Goal: Task Accomplishment & Management: Manage account settings

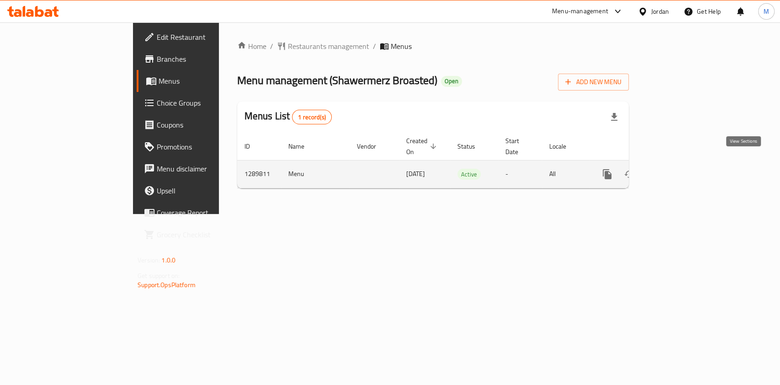
click at [679, 169] on icon "enhanced table" at bounding box center [673, 174] width 11 height 11
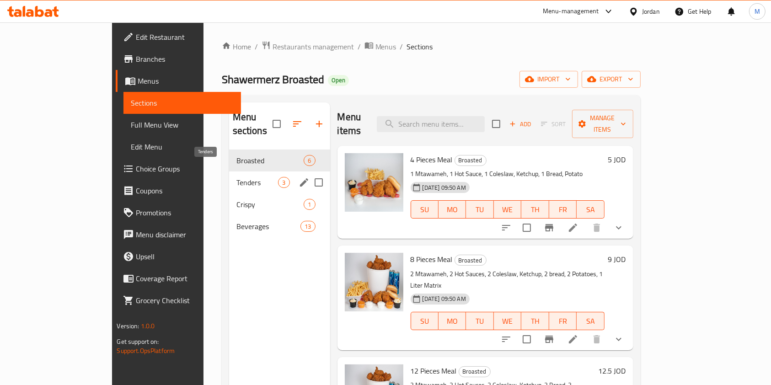
click at [236, 177] on span "Tenders" at bounding box center [257, 182] width 42 height 11
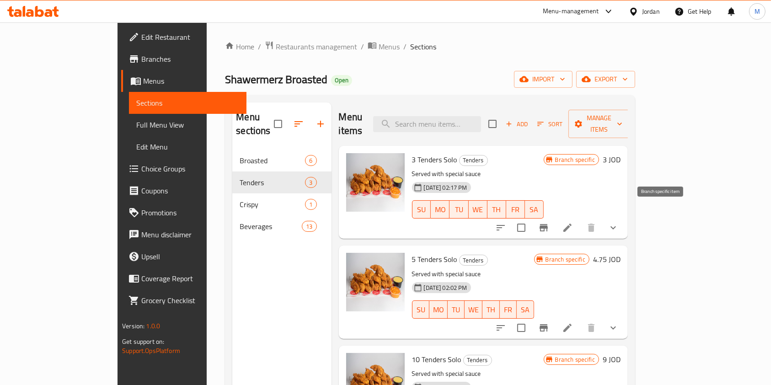
click at [548, 224] on icon "Branch-specific-item" at bounding box center [543, 227] width 8 height 7
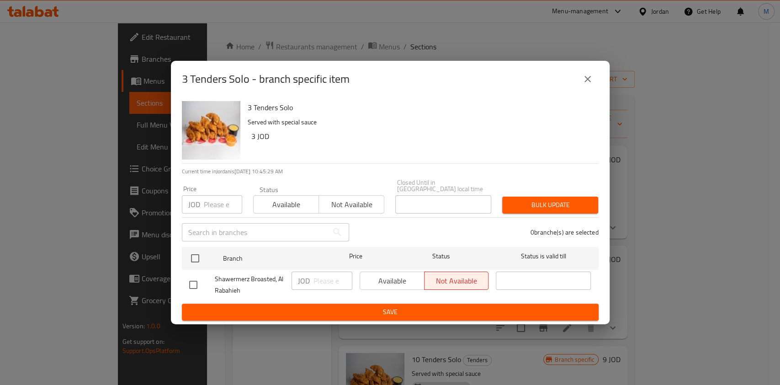
click at [588, 76] on icon "close" at bounding box center [587, 79] width 11 height 11
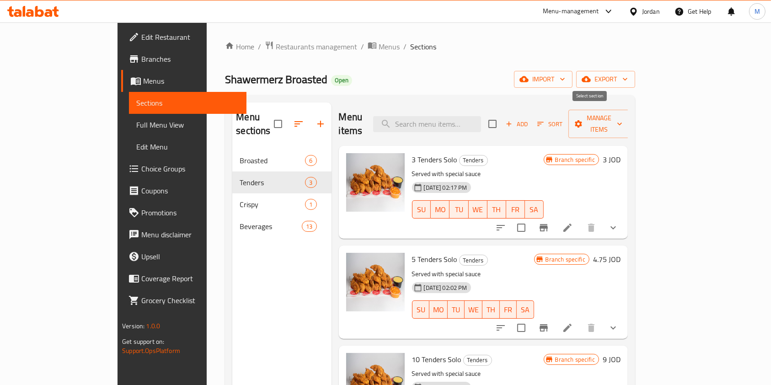
click at [502, 119] on input "checkbox" at bounding box center [492, 123] width 19 height 19
checkbox input "true"
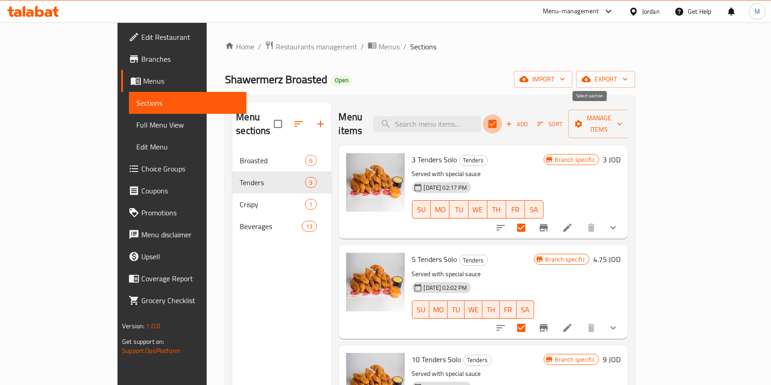
click at [502, 114] on input "checkbox" at bounding box center [492, 123] width 19 height 19
checkbox input "false"
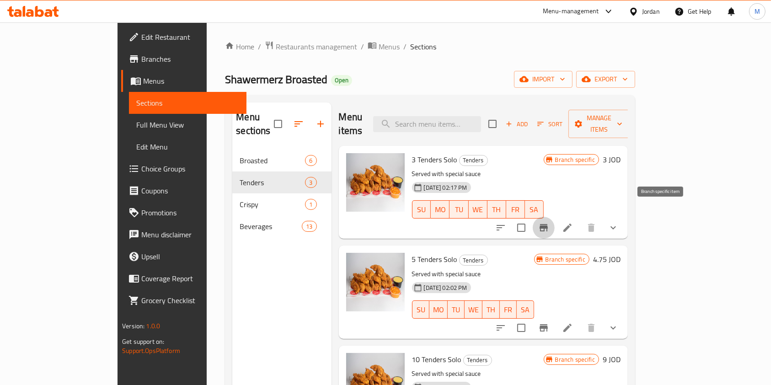
click at [549, 222] on icon "Branch-specific-item" at bounding box center [543, 227] width 11 height 11
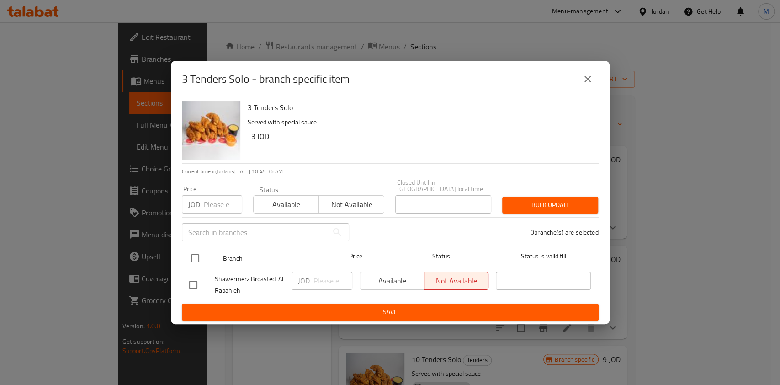
click at [196, 252] on input "checkbox" at bounding box center [195, 258] width 19 height 19
checkbox input "true"
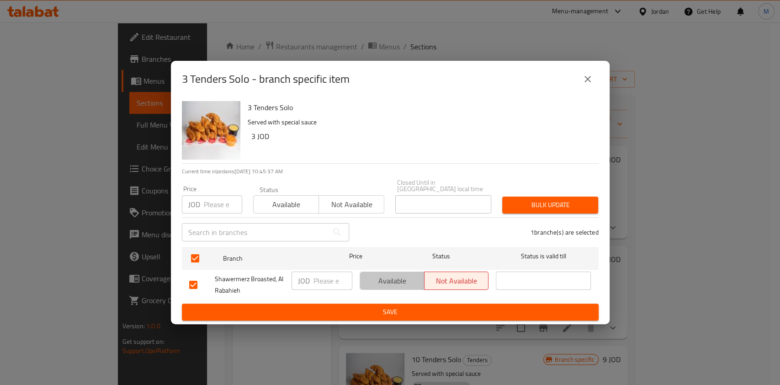
click at [368, 274] on span "Available" at bounding box center [392, 280] width 57 height 13
click at [384, 310] on span "Save" at bounding box center [390, 311] width 402 height 11
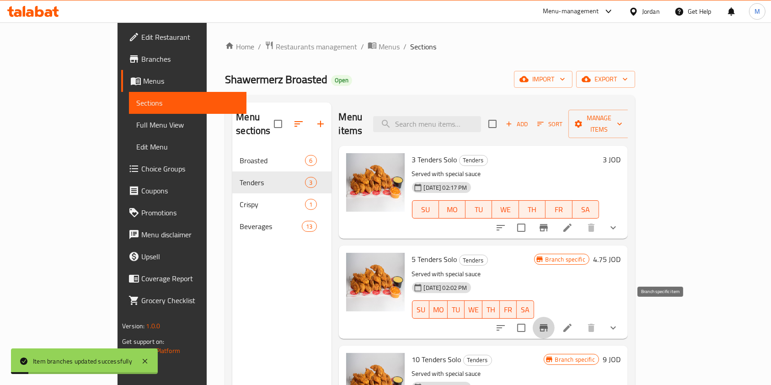
click at [555, 317] on button "Branch-specific-item" at bounding box center [544, 328] width 22 height 22
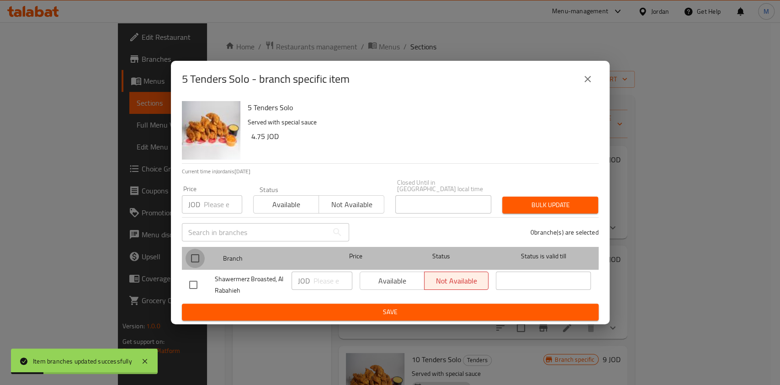
click at [194, 251] on input "checkbox" at bounding box center [195, 258] width 19 height 19
checkbox input "true"
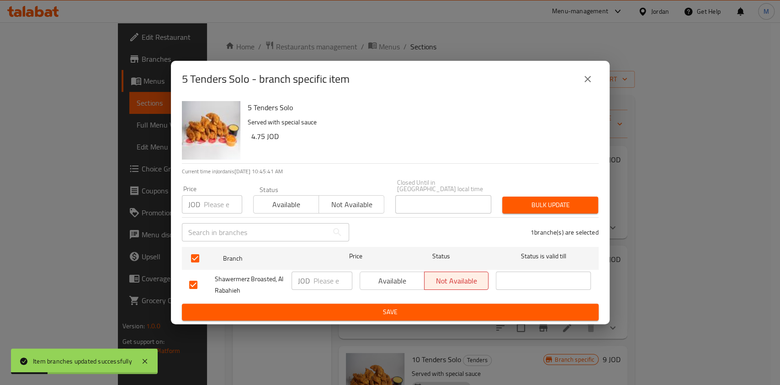
click at [353, 286] on div "JOD ​" at bounding box center [322, 285] width 68 height 34
click at [384, 280] on span "Available" at bounding box center [392, 280] width 57 height 13
click at [385, 297] on div "Available Not available" at bounding box center [424, 285] width 137 height 34
click at [385, 304] on button "Save" at bounding box center [390, 312] width 417 height 17
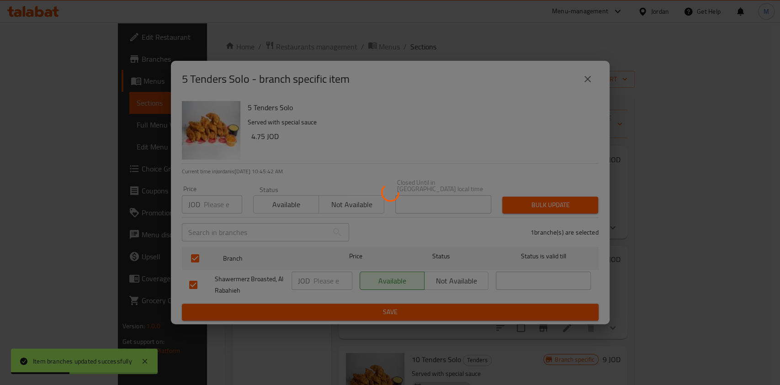
click at [386, 304] on div at bounding box center [390, 192] width 780 height 385
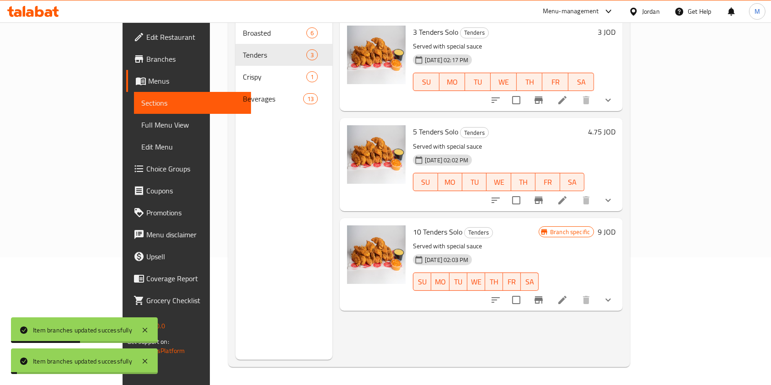
scroll to position [128, 0]
click at [544, 294] on icon "Branch-specific-item" at bounding box center [538, 299] width 11 height 11
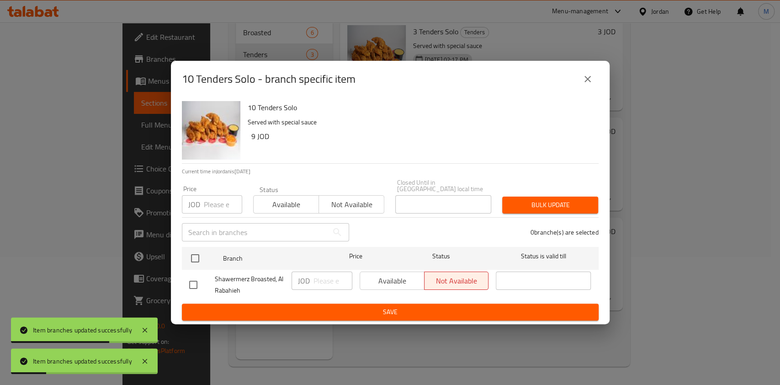
drag, startPoint x: 191, startPoint y: 287, endPoint x: 197, endPoint y: 284, distance: 6.5
click at [192, 286] on input "checkbox" at bounding box center [193, 284] width 19 height 19
checkbox input "true"
click at [401, 282] on span "Available" at bounding box center [392, 280] width 57 height 13
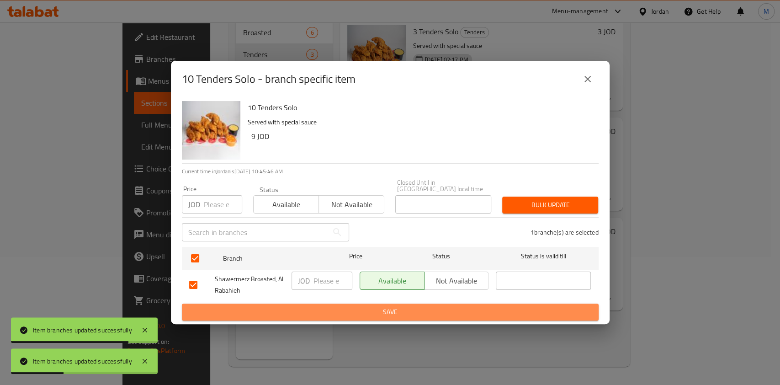
click at [399, 309] on span "Save" at bounding box center [390, 311] width 402 height 11
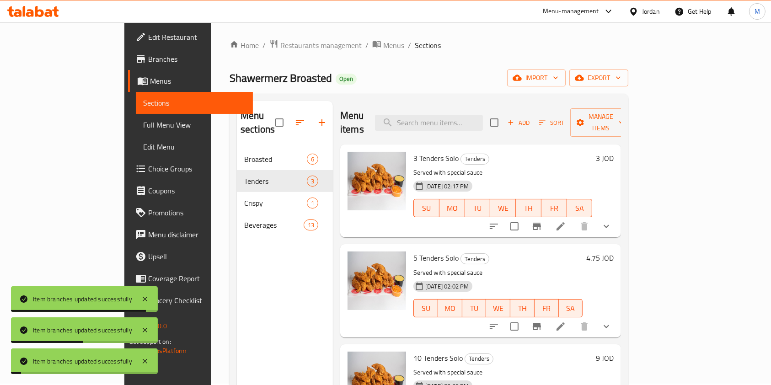
scroll to position [0, 0]
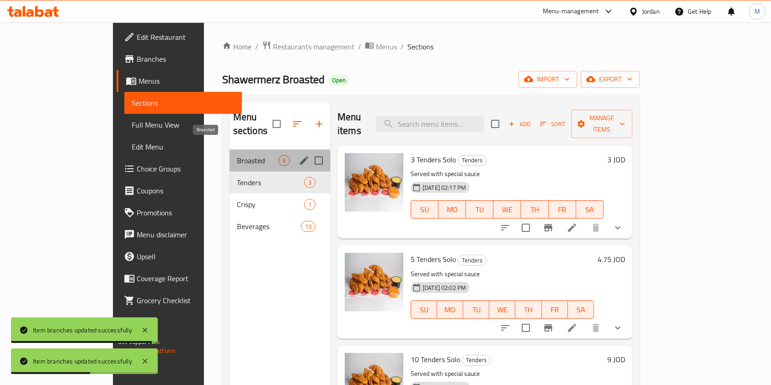
click at [237, 155] on span "Broasted" at bounding box center [258, 160] width 42 height 11
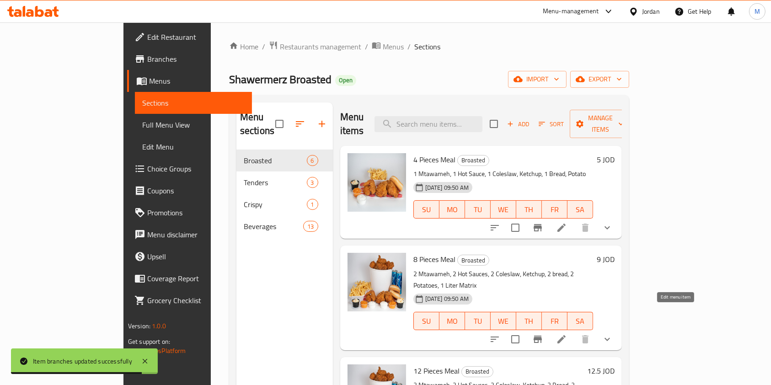
click at [567, 334] on icon at bounding box center [561, 339] width 11 height 11
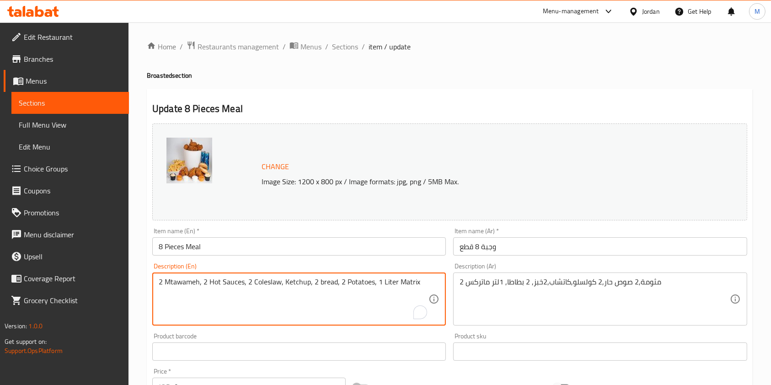
click at [376, 282] on textarea "2 Mtawameh, 2 Hot Sauces, 2 Coleslaw, Ketchup, 2 bread, 2 Potatoes, 1 Liter Mat…" at bounding box center [294, 299] width 270 height 43
click at [377, 282] on textarea "2 Mtawameh, 2 Hot Sauces, 2 Coleslaw, Ketchup, 2 bread, 2 Potatoes, 1 Liter Mat…" at bounding box center [294, 299] width 270 height 43
click at [410, 280] on textarea "2 Mtawameh, 2 Hot Sauces, 2 Coleslaw, Ketchup, 2 bread, 2 Potatoes, 1 Liter Mat…" at bounding box center [294, 299] width 270 height 43
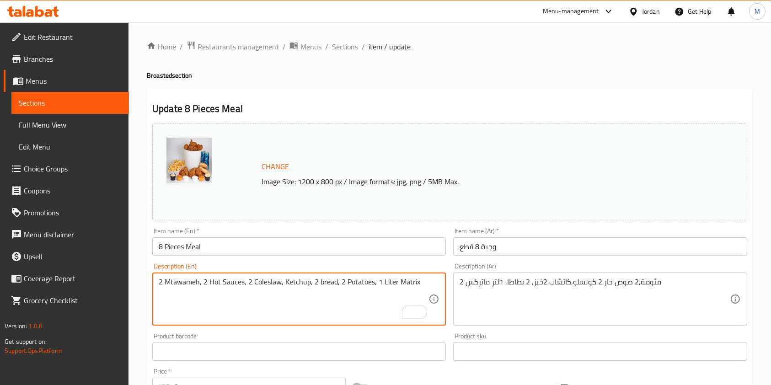
drag, startPoint x: 425, startPoint y: 287, endPoint x: 374, endPoint y: 283, distance: 50.8
click at [374, 283] on textarea "2 Mtawameh, 2 Hot Sauces, 2 Coleslaw, Ketchup, 2 bread, 2 Potatoes, 1 Liter Mat…" at bounding box center [294, 299] width 270 height 43
type textarea "2 Mtawameh, 2 Hot Sauces, 2 Coleslaw, Ketchup, 2 bread, 2 Potatoes, 2 Soft drin…"
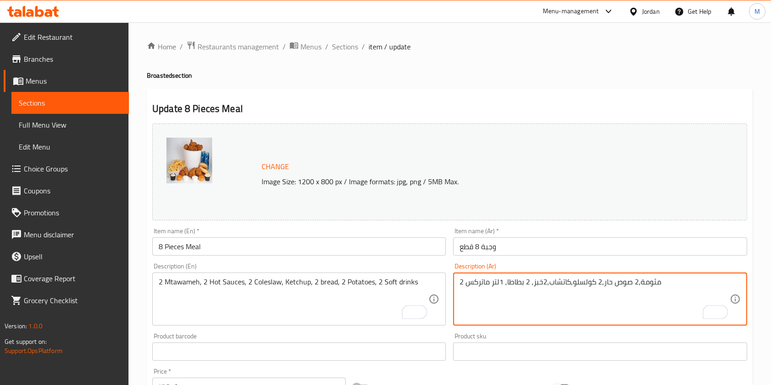
drag, startPoint x: 487, startPoint y: 283, endPoint x: 466, endPoint y: 283, distance: 21.1
click at [622, 314] on textarea "2 مثومة,2 صوص حار,2 كولسلو,كاتشاب,2خبز, 2 بطاطا, 1لتر ماتركس" at bounding box center [594, 299] width 270 height 43
drag, startPoint x: 503, startPoint y: 283, endPoint x: 495, endPoint y: 286, distance: 8.2
click at [495, 286] on textarea "2 مثومة,2 صوص حار,2 كولسلو,كاتشاب,2خبز, 2 بطاطا, 1لتر ماتركس" at bounding box center [594, 299] width 270 height 43
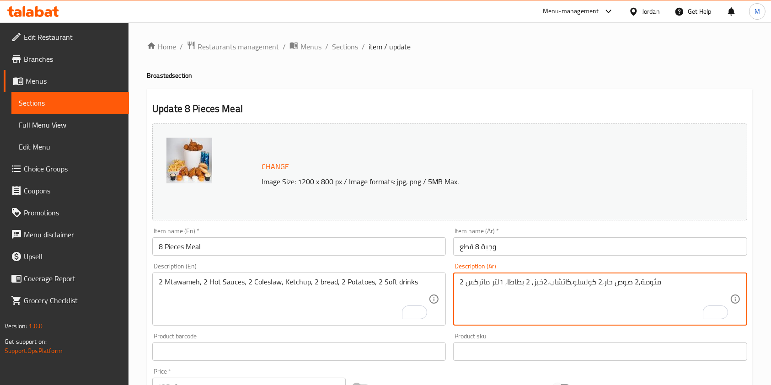
drag, startPoint x: 494, startPoint y: 286, endPoint x: 502, endPoint y: 285, distance: 7.9
click at [502, 285] on textarea "2 مثومة,2 صوص حار,2 كولسلو,كاتشاب,2خبز, 2 بطاطا, 1لتر ماتركس" at bounding box center [594, 299] width 270 height 43
click at [502, 284] on textarea "2 مثومة,2 صوص حار,2 كولسلو,كاتشاب,2خبز, 2 بطاطا, 1لتر ماتركس" at bounding box center [594, 299] width 270 height 43
click at [502, 280] on textarea "2 مثومة,2 صوص حار,2 كولسلو,كاتشاب,2خبز, 2 بطاطا, 1لتر ماتركس" at bounding box center [594, 299] width 270 height 43
click at [497, 283] on textarea "2 مثومة,2 صوص حار,2 كولسلو,كاتشاب,2خبز, 2 بطاطا, 1لتر ماتركس" at bounding box center [594, 299] width 270 height 43
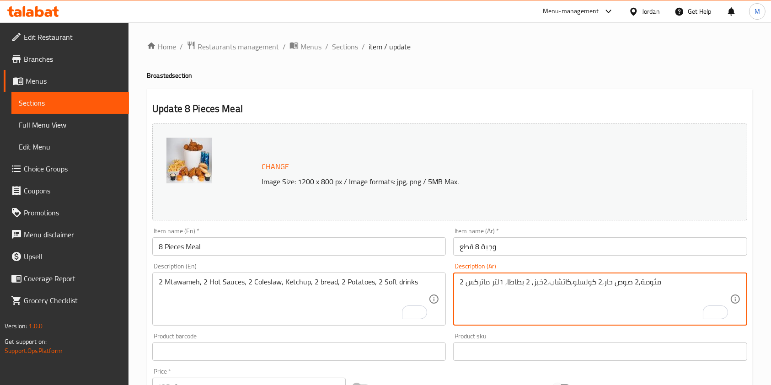
drag, startPoint x: 494, startPoint y: 283, endPoint x: 505, endPoint y: 280, distance: 11.4
click at [505, 280] on textarea "2 مثومة,2 صوص حار,2 كولسلو,كاتشاب,2خبز, 2 بطاطا, 1لتر ماتركس" at bounding box center [594, 299] width 270 height 43
click at [491, 280] on textarea "2 مثومة,2 صوص حار,2 كولسلو,كاتشاب,2خبز, 2 بطاطا, ر ماتركس" at bounding box center [594, 299] width 270 height 43
click at [494, 282] on textarea "2 مثومة,2 صوص حار,2 كولسلو,كاتشاب,2خبز, 2 بطاطا, ر ماتركس" at bounding box center [594, 299] width 270 height 43
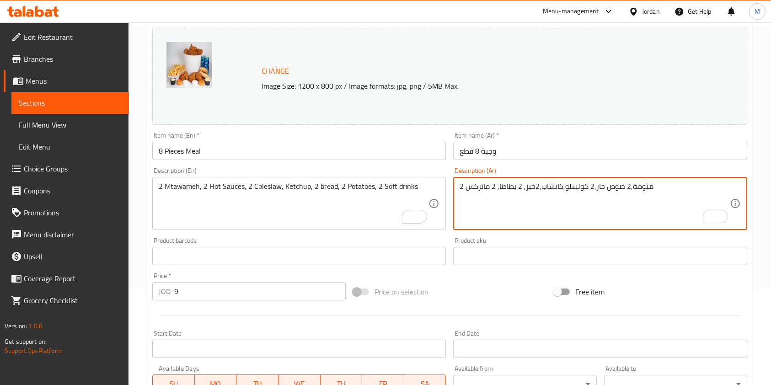
scroll to position [289, 0]
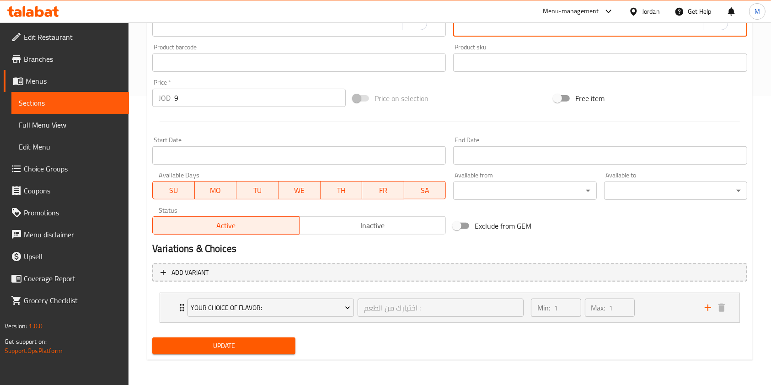
type textarea "2 مثومة,2 صوص حار,2 كولسلو,كاتشاب,2خبز, 2 بطاطا, 2 ماتركس"
click at [264, 350] on span "Update" at bounding box center [224, 345] width 128 height 11
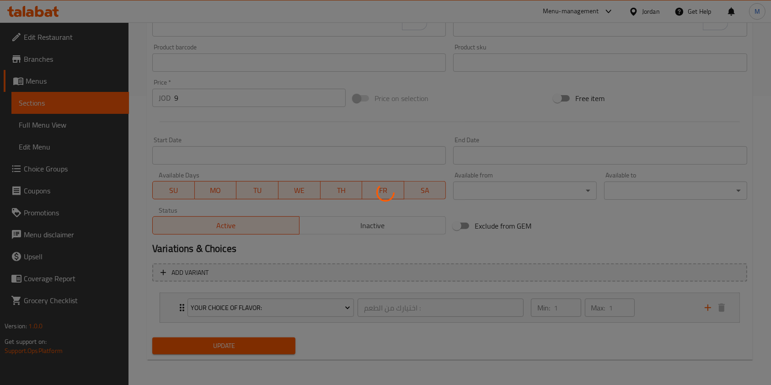
scroll to position [0, 0]
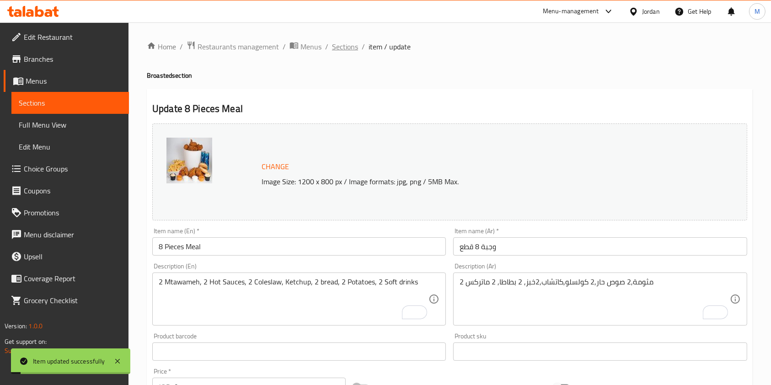
click at [343, 41] on span "Sections" at bounding box center [345, 46] width 26 height 11
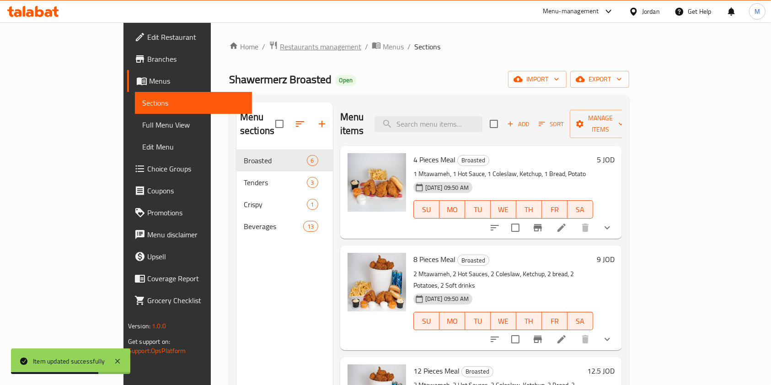
click at [280, 49] on span "Restaurants management" at bounding box center [320, 46] width 81 height 11
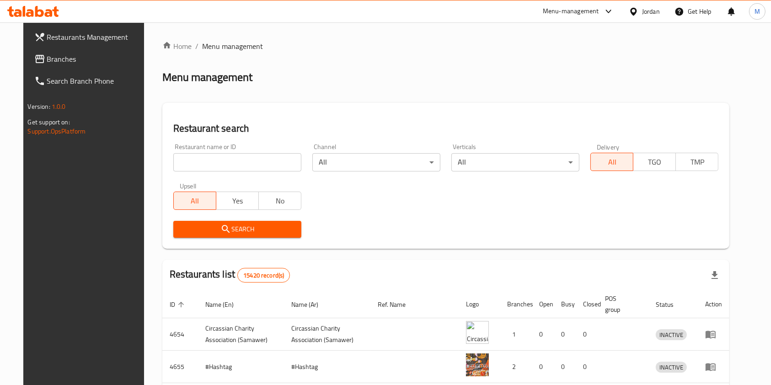
click at [574, 10] on div "Menu-management" at bounding box center [571, 11] width 56 height 11
click at [542, 57] on div "Agent Campaigns Center" at bounding box center [519, 62] width 69 height 10
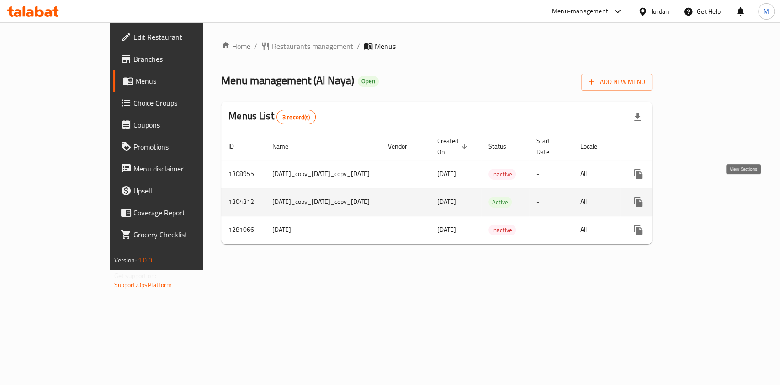
click at [710, 197] on icon "enhanced table" at bounding box center [704, 202] width 11 height 11
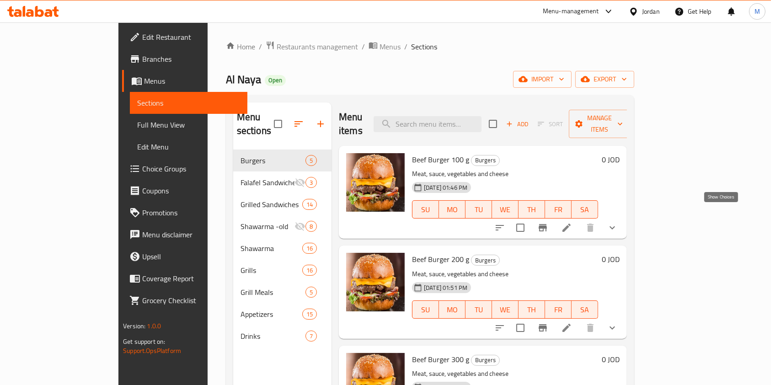
click at [618, 222] on icon "show more" at bounding box center [612, 227] width 11 height 11
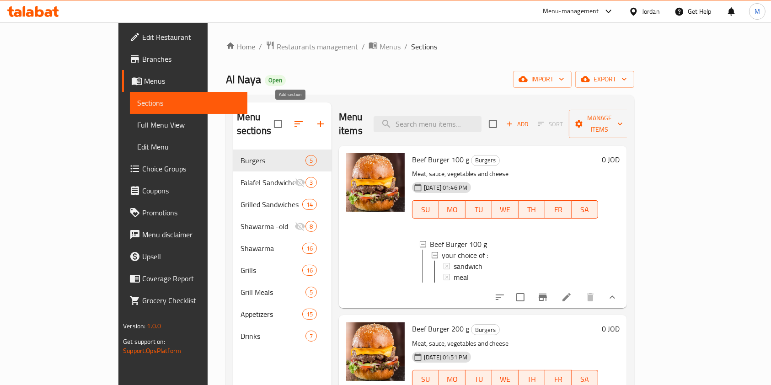
click at [315, 118] on icon "button" at bounding box center [320, 123] width 11 height 11
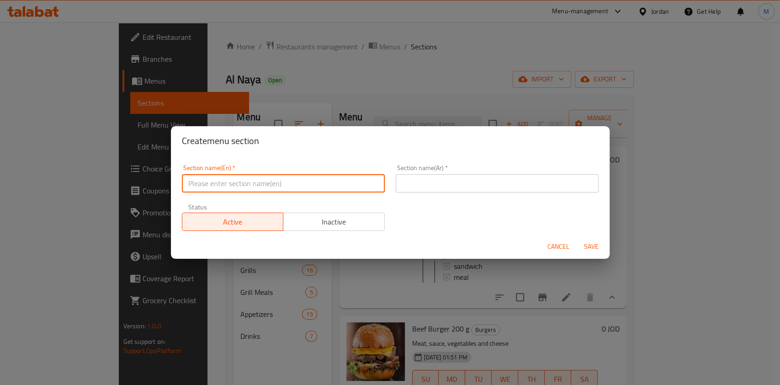
click at [261, 182] on input "text" at bounding box center [283, 183] width 203 height 18
type input "Burg"
click at [566, 240] on button "Cancel" at bounding box center [558, 246] width 29 height 17
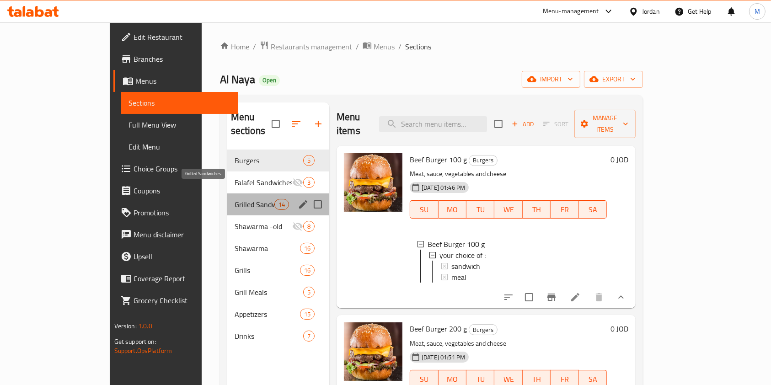
click at [235, 199] on span "Grilled Sandwiches" at bounding box center [255, 204] width 40 height 11
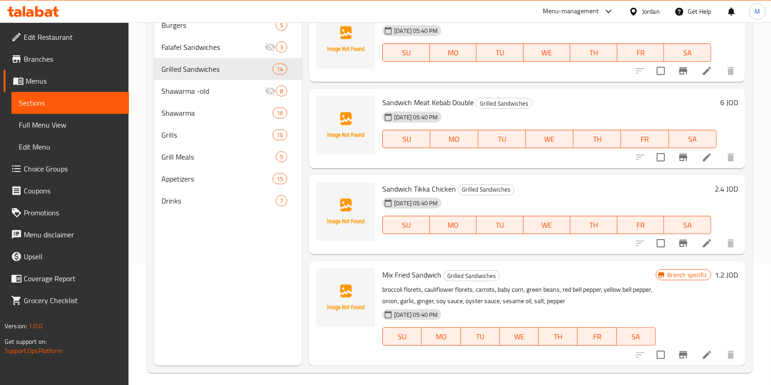
scroll to position [128, 0]
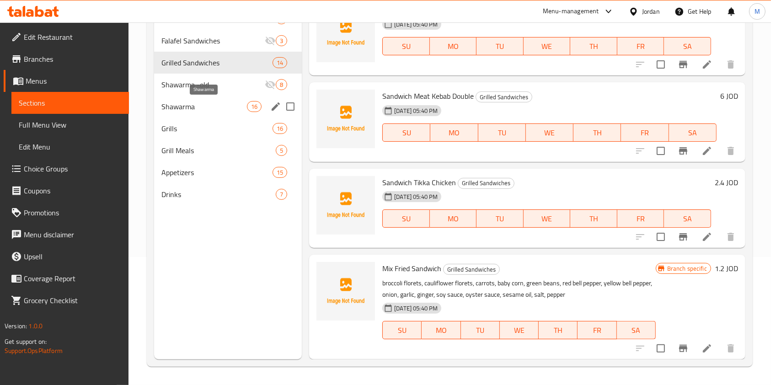
click at [197, 107] on span "Shawarma" at bounding box center [203, 106] width 85 height 11
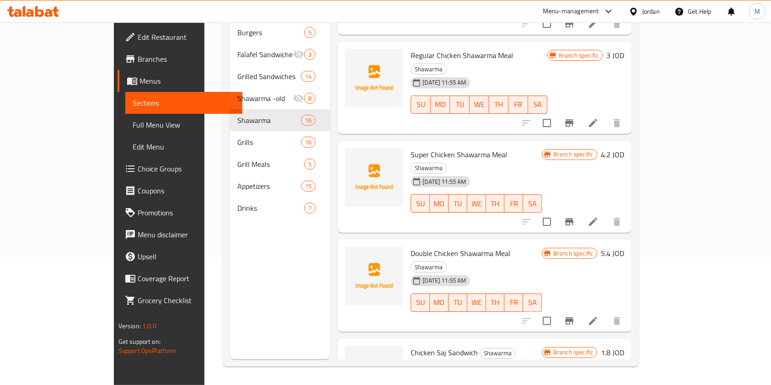
scroll to position [1036, 0]
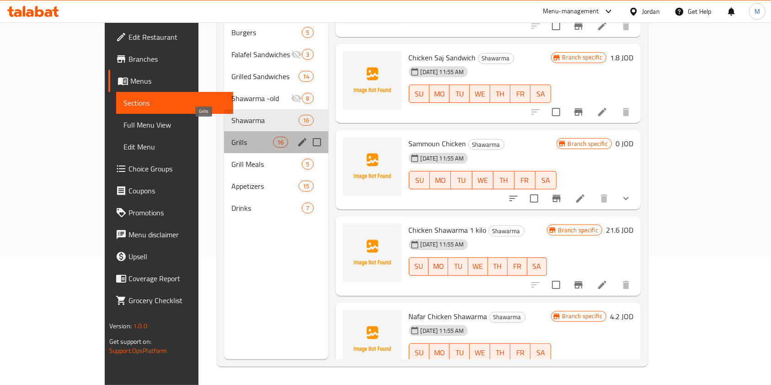
click at [231, 137] on span "Grills" at bounding box center [252, 142] width 42 height 11
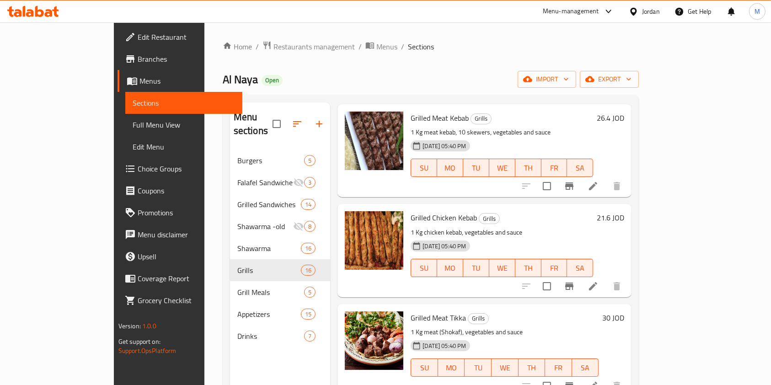
scroll to position [61, 0]
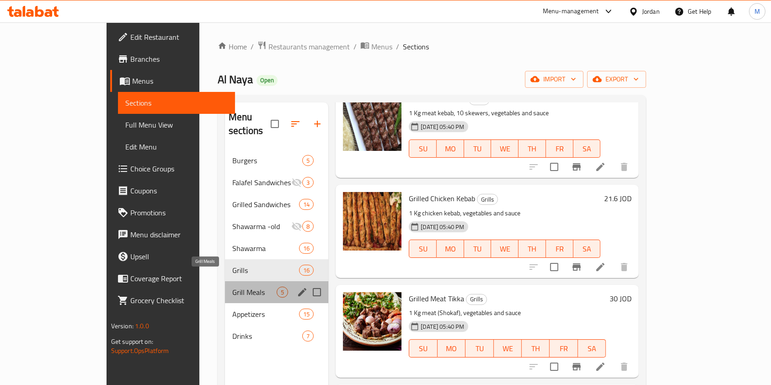
click at [232, 287] on span "Grill Meals" at bounding box center [254, 292] width 44 height 11
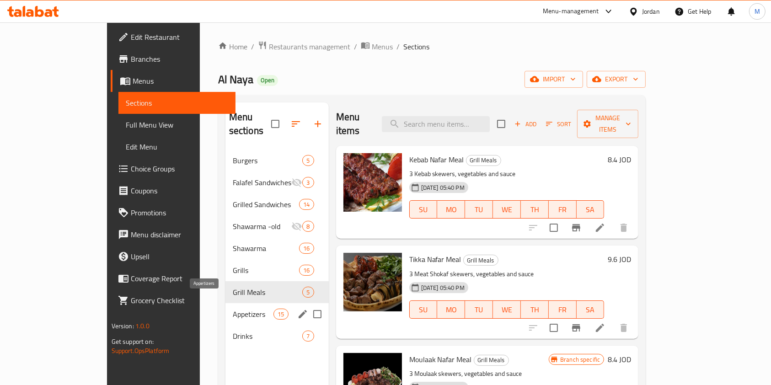
click at [233, 309] on span "Appetizers" at bounding box center [253, 314] width 41 height 11
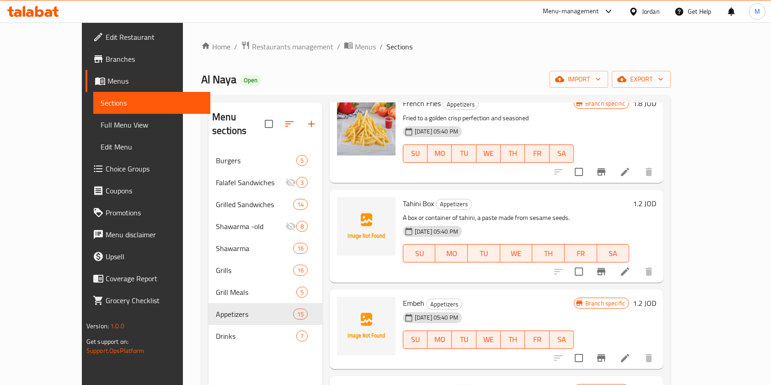
scroll to position [1068, 0]
